Goal: Information Seeking & Learning: Check status

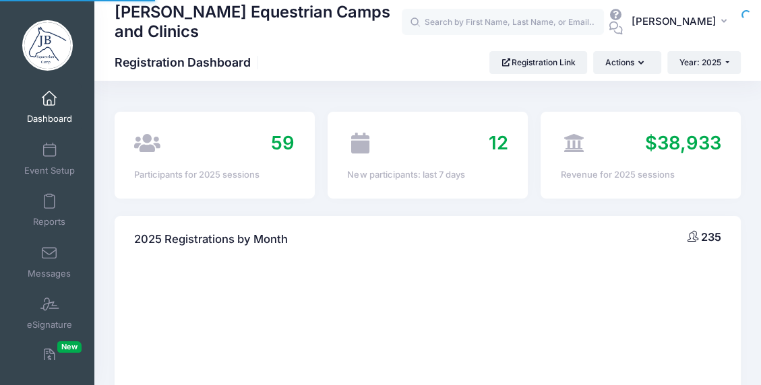
select select
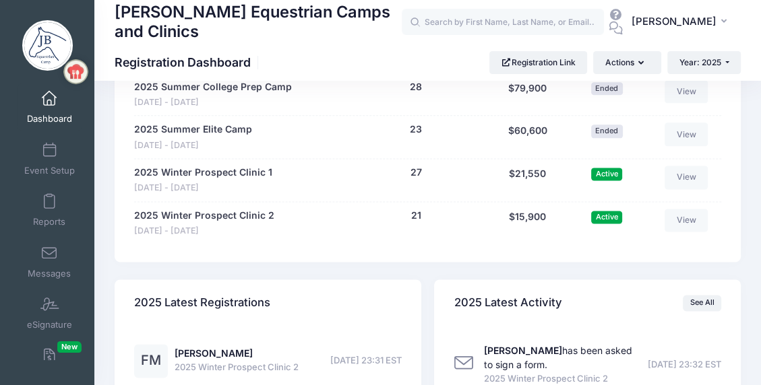
scroll to position [1347, 0]
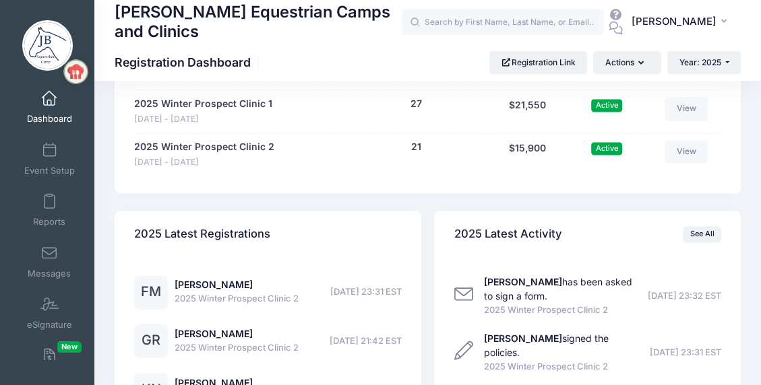
click at [196, 292] on span "2025 Winter Prospect Clinic 2" at bounding box center [236, 298] width 124 height 13
click at [191, 286] on link "[PERSON_NAME]" at bounding box center [213, 284] width 78 height 11
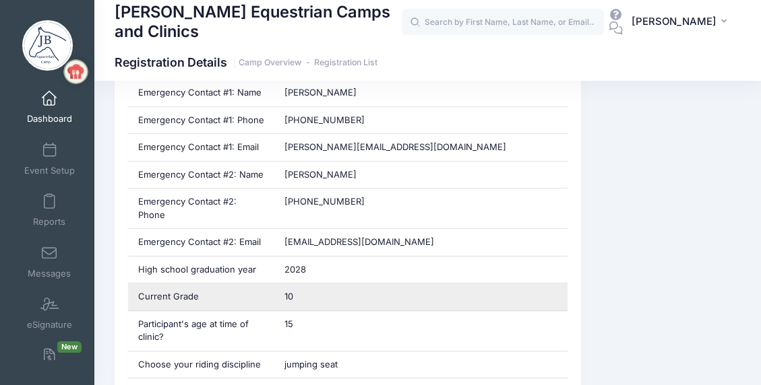
scroll to position [741, 0]
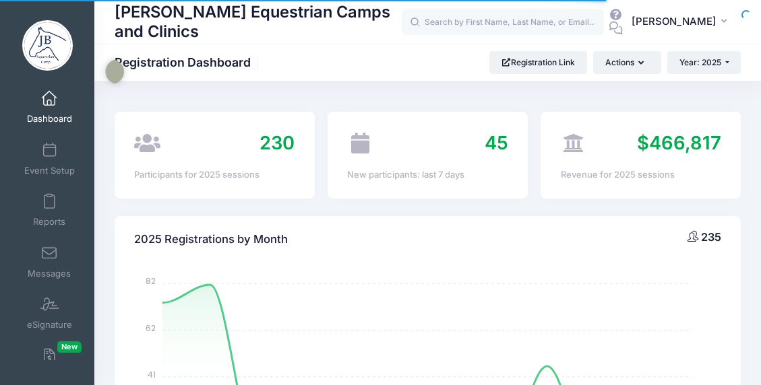
select select
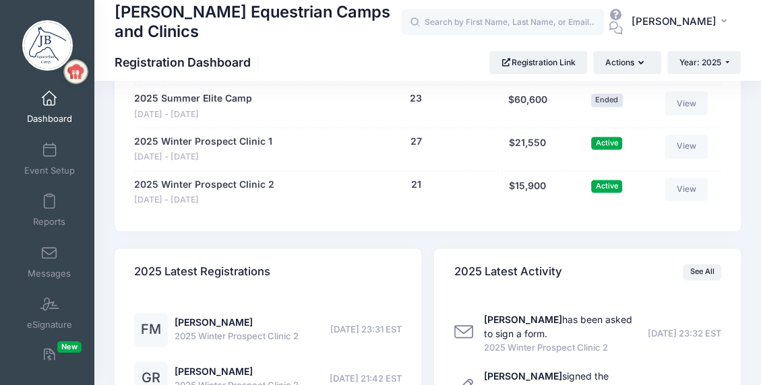
scroll to position [1269, 0]
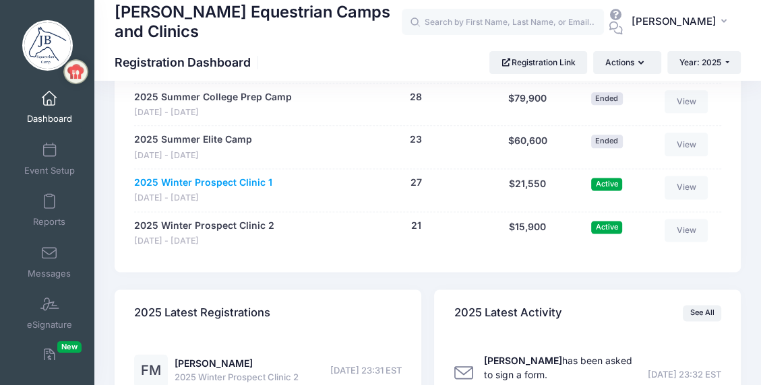
click at [212, 181] on link "2025 Winter Prospect Clinic 1" at bounding box center [203, 183] width 138 height 14
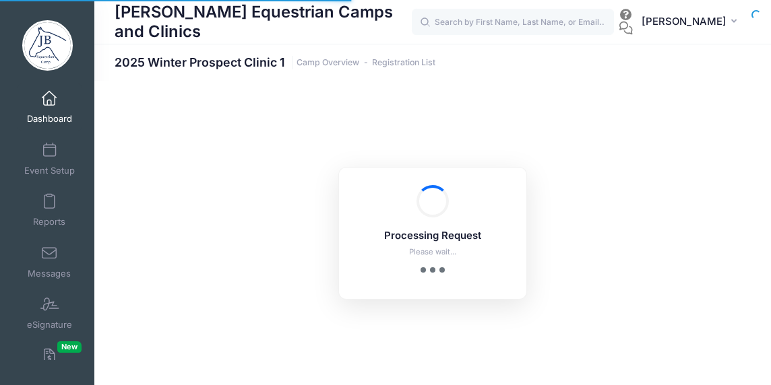
select select "10"
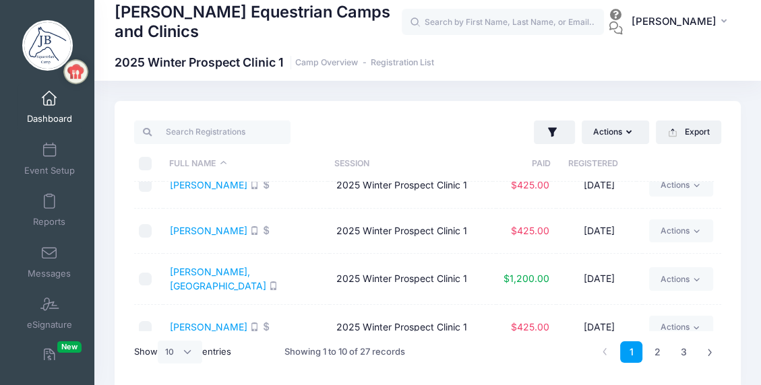
scroll to position [305, 0]
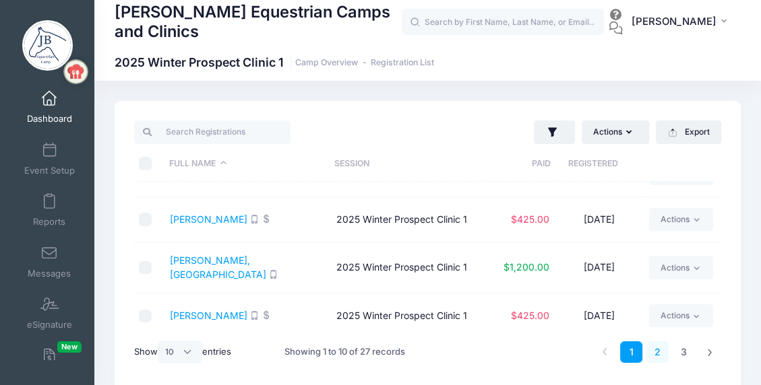
click at [660, 348] on link "2" at bounding box center [657, 353] width 22 height 22
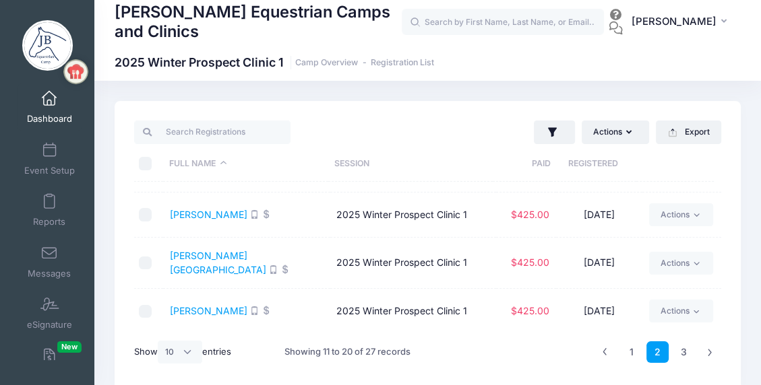
scroll to position [0, 0]
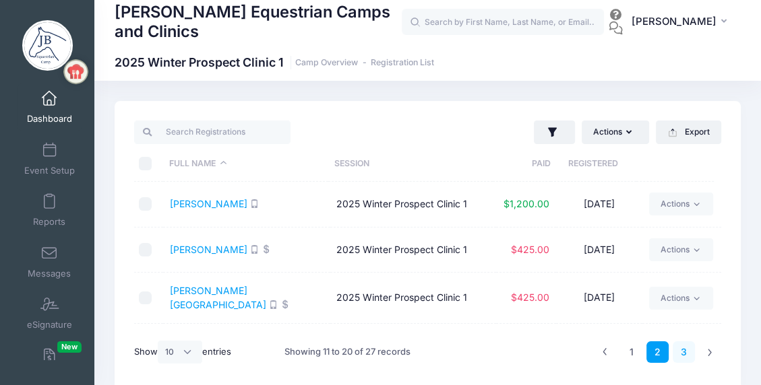
click at [680, 350] on link "3" at bounding box center [683, 353] width 22 height 22
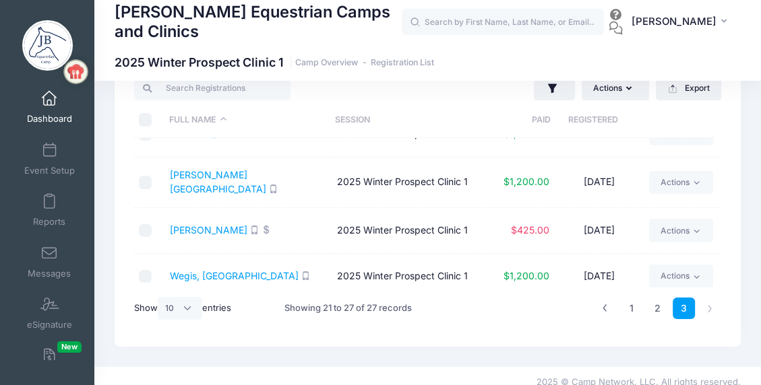
scroll to position [57, 0]
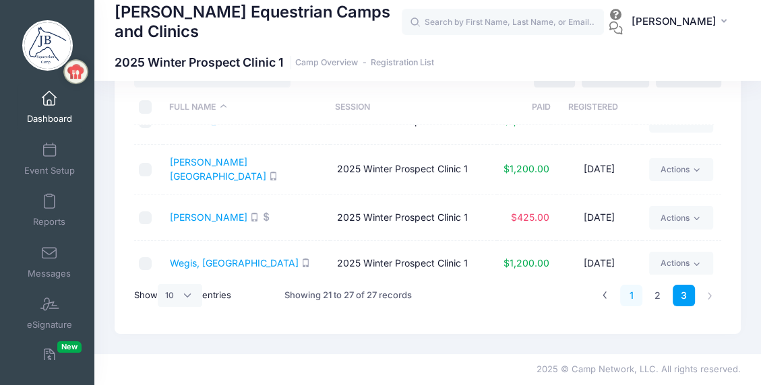
click at [632, 294] on link "1" at bounding box center [631, 296] width 22 height 22
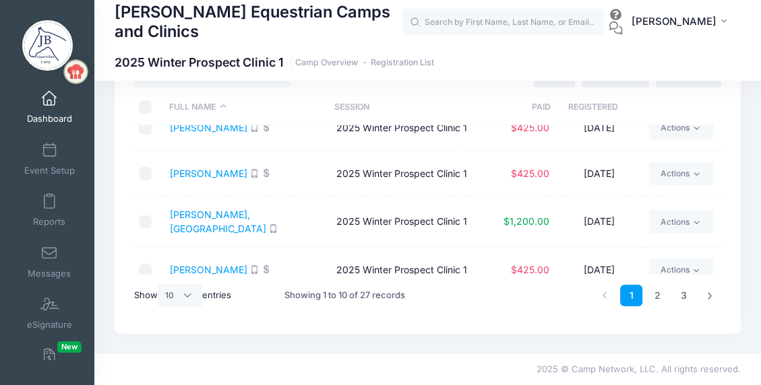
scroll to position [305, 0]
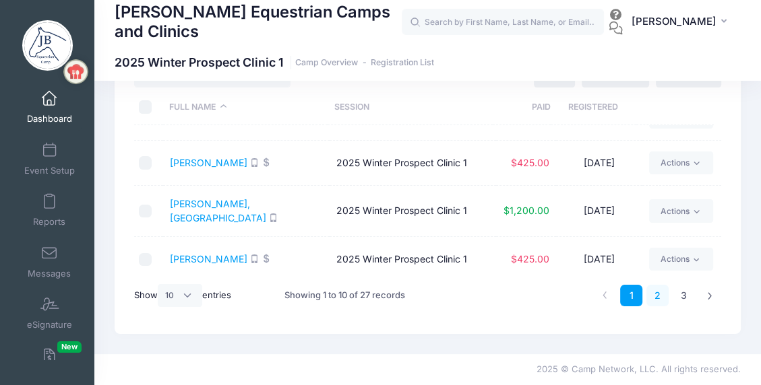
click at [656, 291] on link "2" at bounding box center [657, 296] width 22 height 22
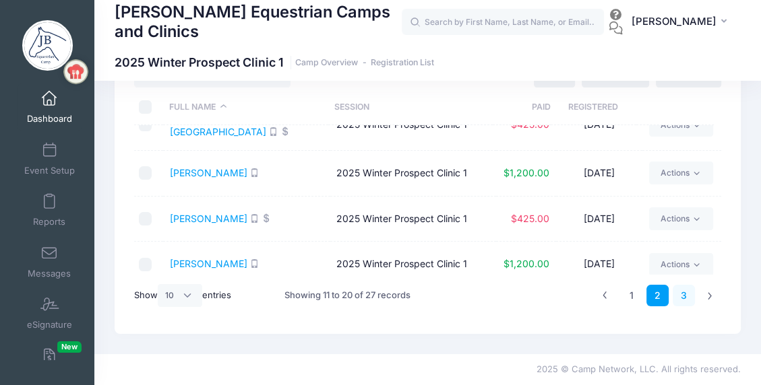
click at [682, 292] on link "3" at bounding box center [683, 296] width 22 height 22
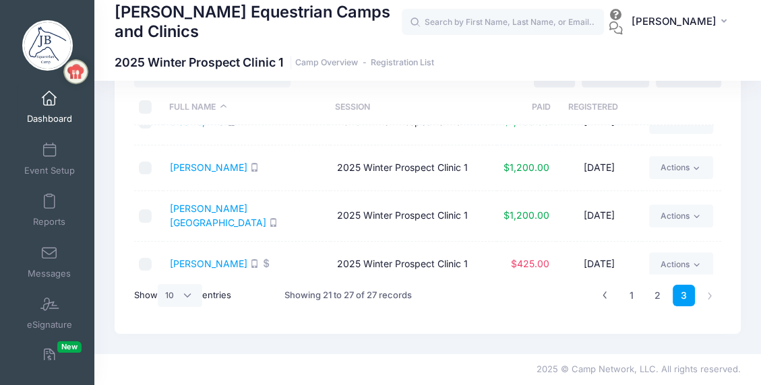
scroll to position [135, 0]
